Goal: Task Accomplishment & Management: Manage account settings

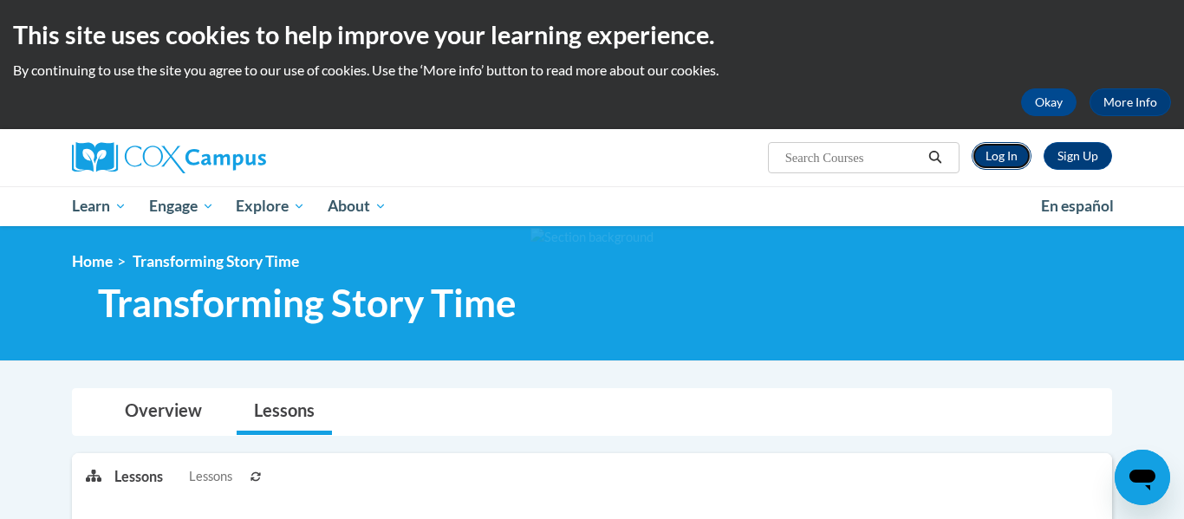
click at [1020, 151] on link "Log In" at bounding box center [1002, 156] width 60 height 28
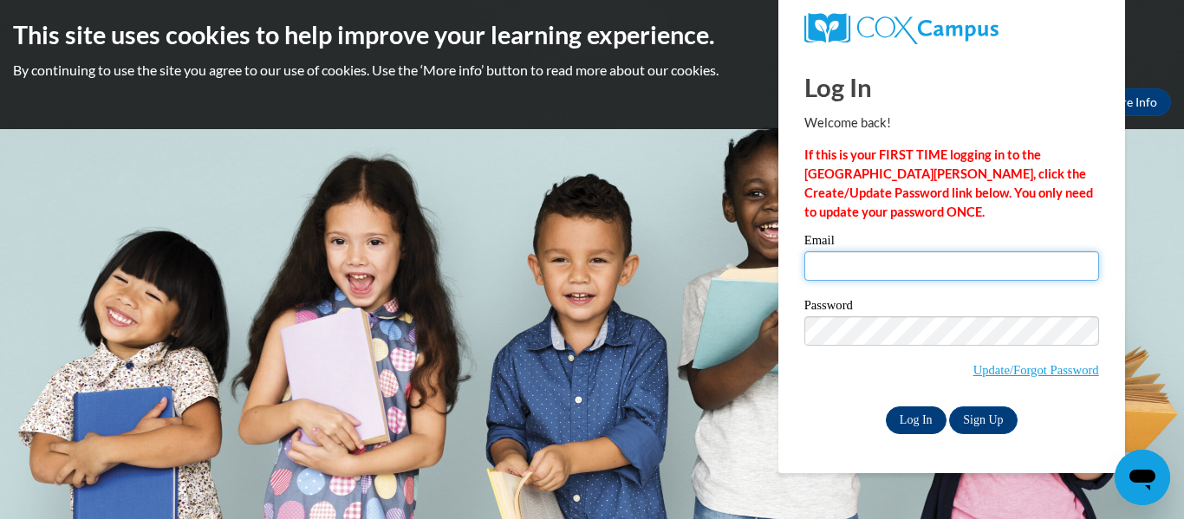
type input "[EMAIL_ADDRESS][DOMAIN_NAME]"
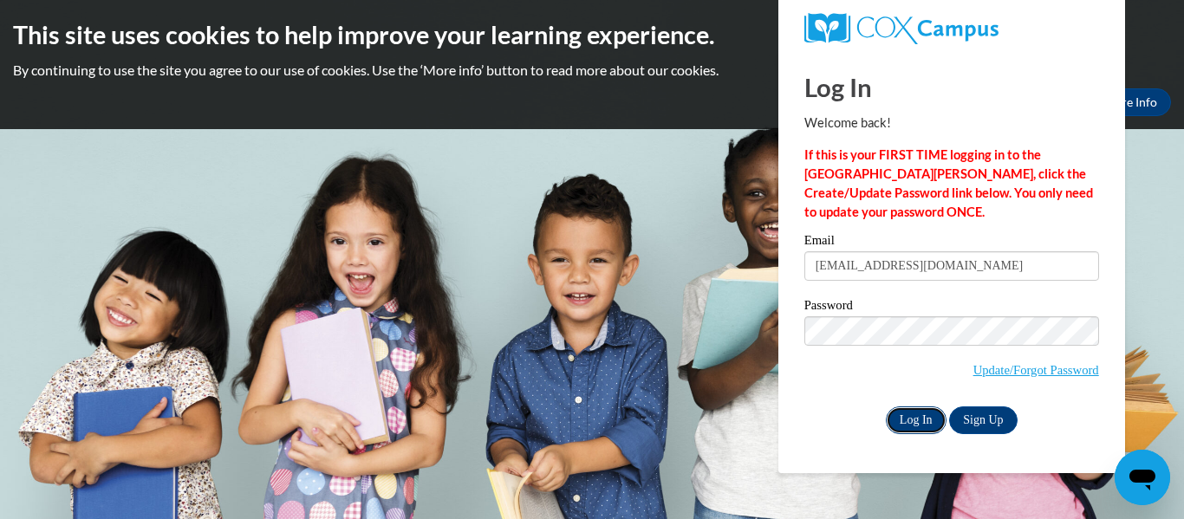
click at [886, 413] on input "Log In" at bounding box center [916, 421] width 61 height 28
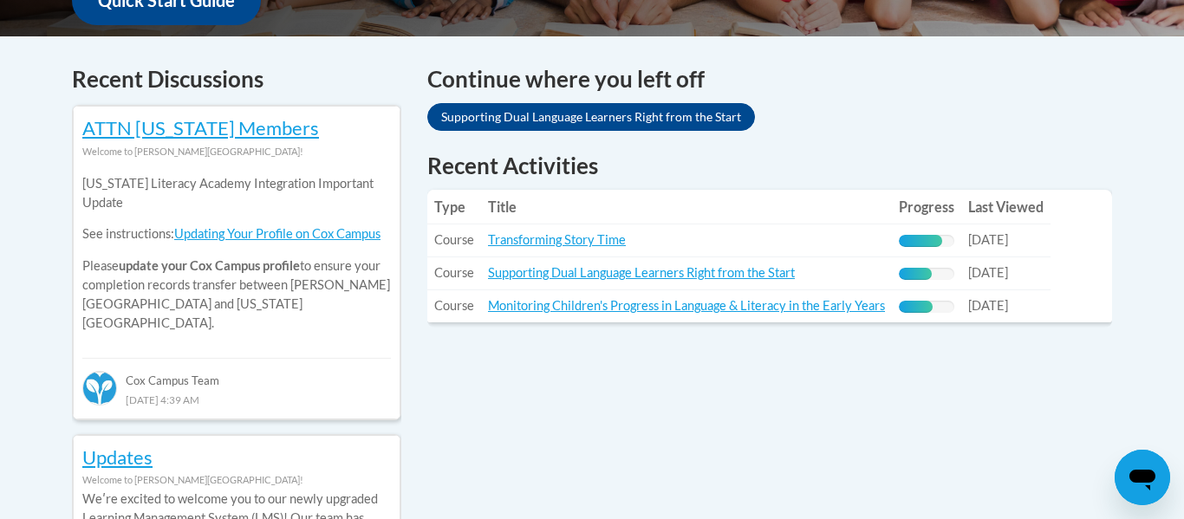
scroll to position [733, 0]
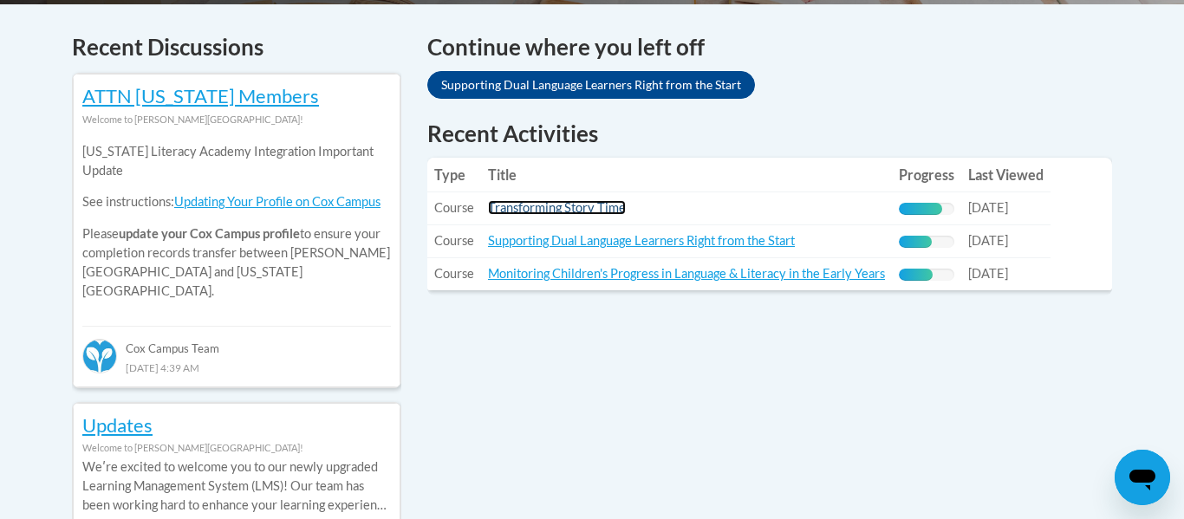
click at [571, 206] on link "Transforming Story Time" at bounding box center [557, 207] width 138 height 15
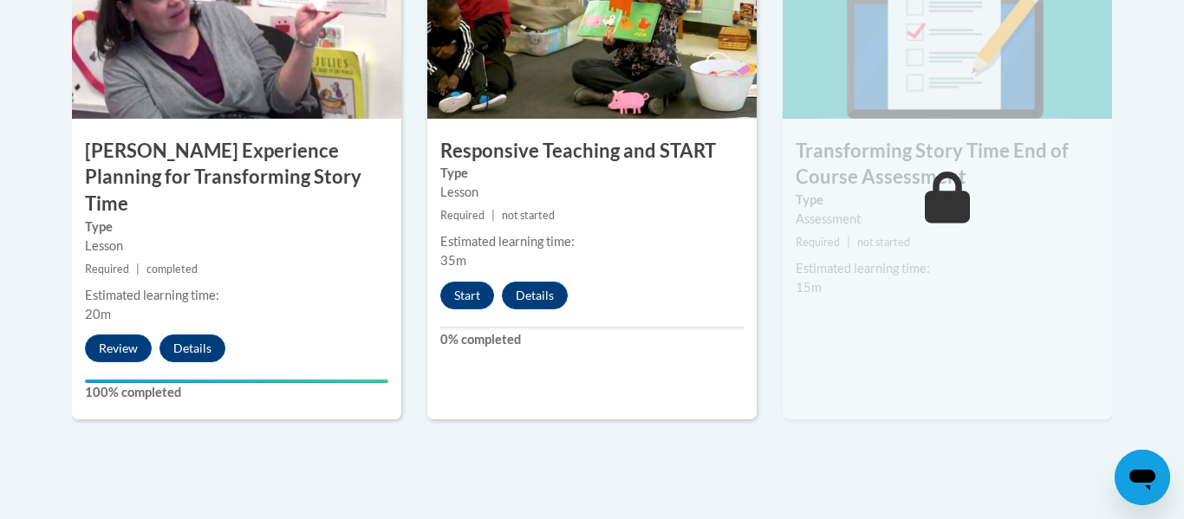
scroll to position [1614, 0]
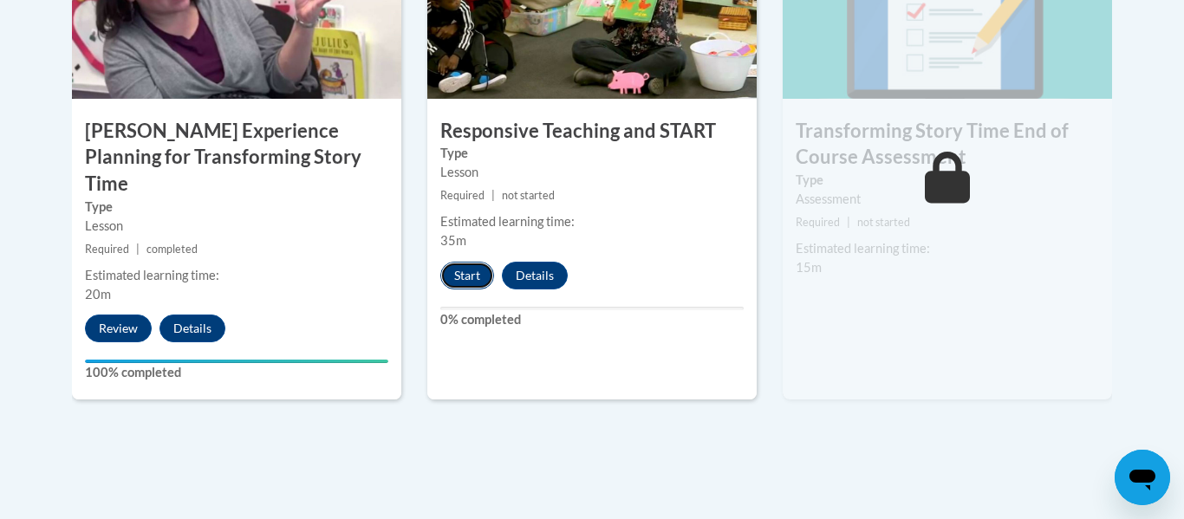
click at [479, 276] on button "Start" at bounding box center [467, 276] width 54 height 28
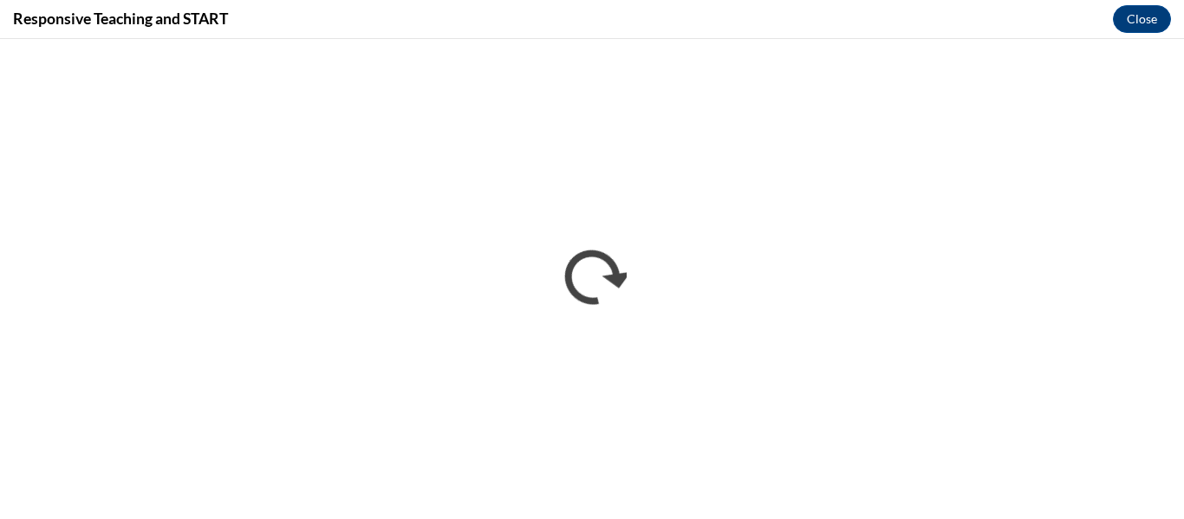
scroll to position [0, 0]
